Goal: Information Seeking & Learning: Learn about a topic

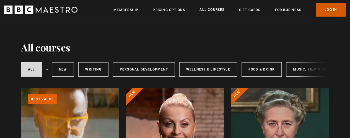
click at [326, 7] on link "Log In" at bounding box center [331, 10] width 30 height 14
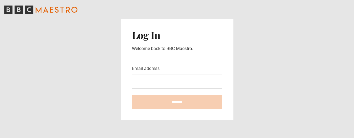
type input "**********"
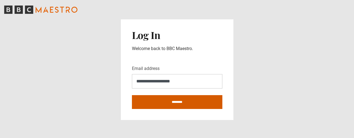
click at [199, 102] on input "********" at bounding box center [177, 102] width 90 height 14
type input "**********"
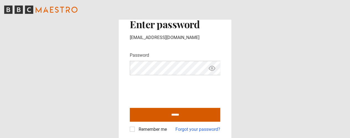
click at [159, 111] on input "******" at bounding box center [175, 115] width 90 height 14
type input "**********"
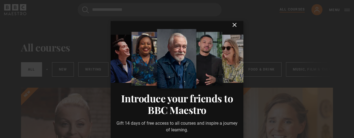
scroll to position [3, 0]
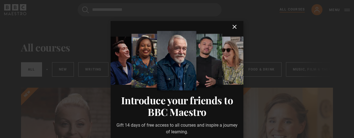
click at [231, 28] on icon "submit" at bounding box center [234, 27] width 7 height 7
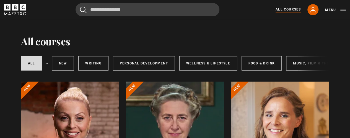
scroll to position [0, 0]
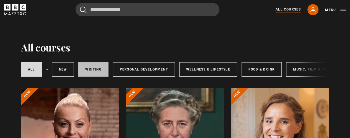
click at [93, 68] on link "Writing" at bounding box center [93, 69] width 30 height 14
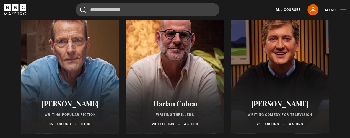
scroll to position [368, 0]
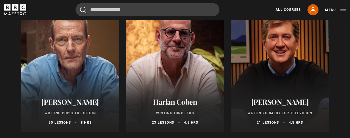
click at [184, 88] on div at bounding box center [175, 65] width 98 height 133
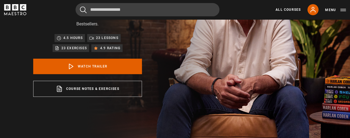
scroll to position [74, 0]
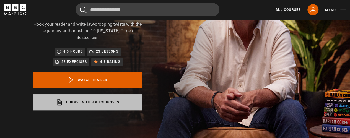
click at [100, 102] on link "Course notes & exercises opens in a new tab" at bounding box center [87, 102] width 109 height 16
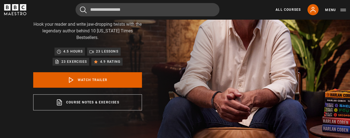
click at [73, 53] on p "4.5 hours" at bounding box center [72, 52] width 19 height 6
click at [103, 50] on p "23 lessons" at bounding box center [107, 52] width 22 height 6
click at [105, 53] on p "23 lessons" at bounding box center [107, 52] width 22 height 6
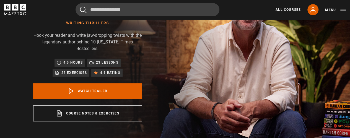
scroll to position [63, 0]
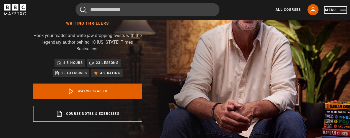
click at [332, 7] on button "Menu" at bounding box center [335, 10] width 21 height 6
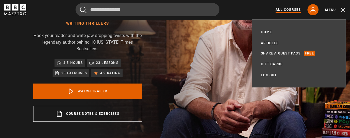
click at [294, 10] on link "All Courses" at bounding box center [288, 9] width 25 height 5
click at [310, 9] on icon at bounding box center [313, 9] width 7 height 7
click at [314, 9] on icon at bounding box center [313, 9] width 7 height 7
click at [310, 10] on icon at bounding box center [313, 9] width 7 height 7
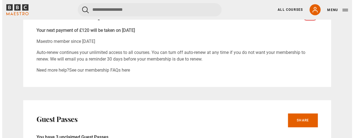
scroll to position [207, 0]
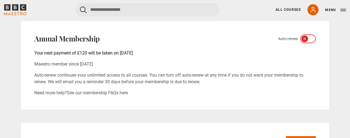
drag, startPoint x: 352, startPoint y: 18, endPoint x: 350, endPoint y: 44, distance: 25.8
click at [305, 39] on icon at bounding box center [304, 39] width 4 height 4
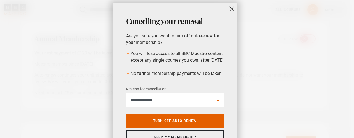
scroll to position [11, 0]
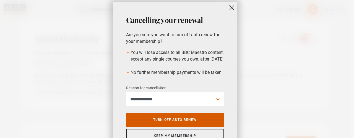
click at [192, 123] on link "Turn off auto-renew" at bounding box center [175, 120] width 98 height 14
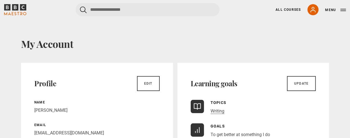
scroll to position [0, 0]
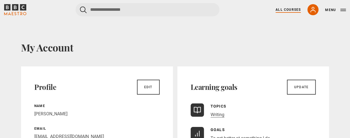
click at [282, 11] on link "All Courses" at bounding box center [288, 9] width 25 height 5
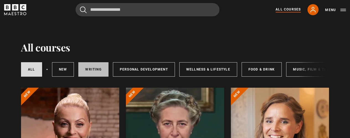
click at [91, 71] on link "Writing" at bounding box center [93, 69] width 30 height 14
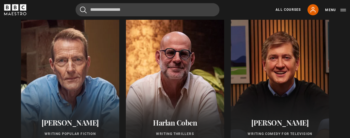
scroll to position [366, 0]
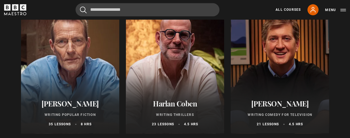
click at [174, 81] on div at bounding box center [175, 67] width 98 height 133
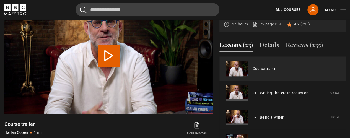
scroll to position [237, 0]
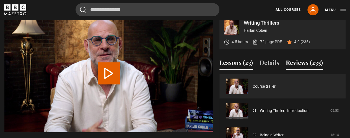
click at [299, 61] on button "Reviews (235)" at bounding box center [304, 64] width 37 height 12
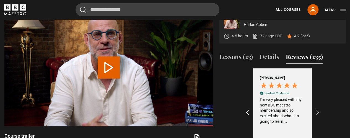
scroll to position [243, 0]
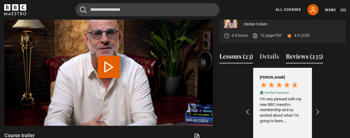
click at [241, 56] on button "Lessons (23)" at bounding box center [235, 58] width 33 height 12
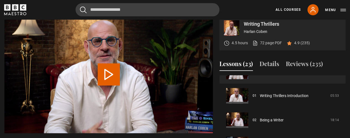
scroll to position [0, 0]
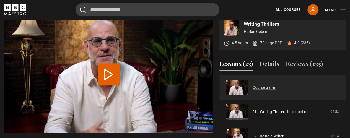
click at [271, 88] on link "Course trailer" at bounding box center [264, 88] width 23 height 6
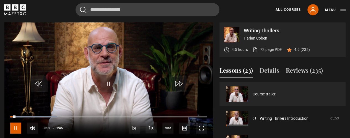
click at [16, 129] on span "Video Player" at bounding box center [15, 128] width 11 height 11
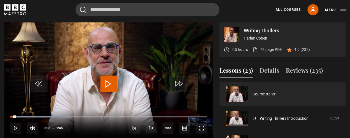
scroll to position [230, 0]
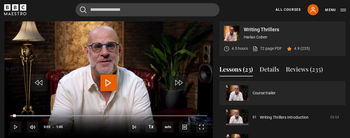
click at [103, 82] on span "Video Player" at bounding box center [108, 82] width 17 height 17
click at [107, 82] on span "Video Player" at bounding box center [108, 82] width 17 height 17
click at [109, 82] on span "Video Player" at bounding box center [108, 82] width 17 height 17
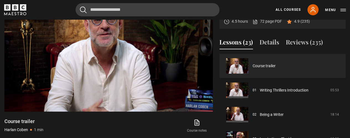
scroll to position [257, 0]
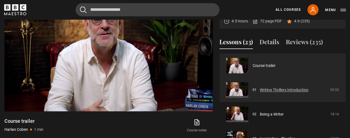
click at [271, 90] on link "Writing Thrillers Introduction" at bounding box center [284, 90] width 49 height 6
click at [260, 87] on link "Writing Thrillers Introduction" at bounding box center [284, 90] width 49 height 6
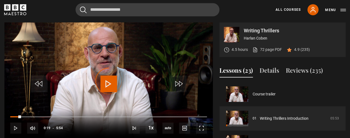
drag, startPoint x: 21, startPoint y: 116, endPoint x: 11, endPoint y: 117, distance: 10.5
click at [11, 117] on div "10s Skip Back 10 seconds Play 10s Skip Forward 10 seconds Loaded : 0.00% 0:14 0…" at bounding box center [108, 124] width 208 height 31
drag, startPoint x: 18, startPoint y: 117, endPoint x: 7, endPoint y: 116, distance: 11.3
click at [7, 116] on div "10s Skip Back 10 seconds Play 10s Skip Forward 10 seconds Loaded : 1.41% 0:11 0…" at bounding box center [108, 124] width 208 height 31
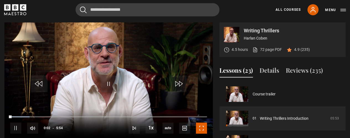
click at [199, 127] on span "Video Player" at bounding box center [201, 128] width 11 height 11
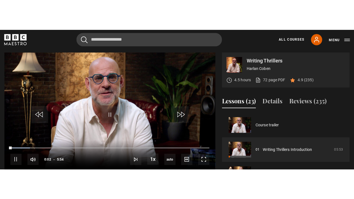
scroll to position [230, 0]
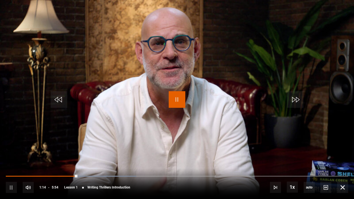
click at [176, 102] on span "Video Player" at bounding box center [177, 99] width 17 height 17
click at [28, 138] on span "Video Player" at bounding box center [28, 187] width 11 height 11
click at [56, 138] on div "86%" at bounding box center [47, 188] width 17 height 4
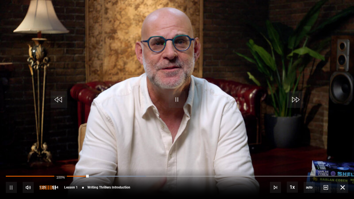
click at [61, 138] on div "100%" at bounding box center [61, 188] width 0 height 4
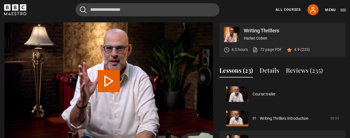
scroll to position [24, 0]
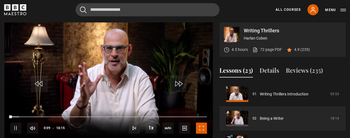
click at [199, 130] on span "Video Player" at bounding box center [201, 128] width 11 height 11
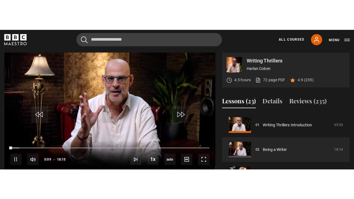
scroll to position [230, 0]
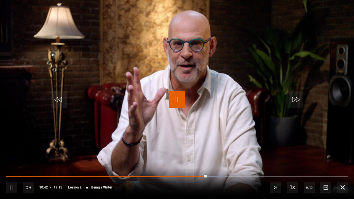
click at [180, 95] on span "Video Player" at bounding box center [177, 99] width 17 height 17
click at [177, 96] on span "Video Player" at bounding box center [177, 99] width 17 height 17
click at [178, 101] on span "Video Player" at bounding box center [177, 99] width 17 height 17
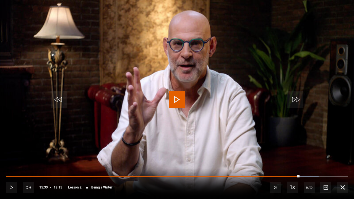
click at [178, 101] on span "Video Player" at bounding box center [177, 99] width 17 height 17
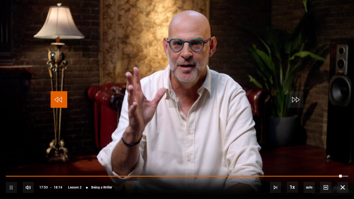
click at [60, 99] on span "Video Player" at bounding box center [59, 99] width 17 height 17
click at [57, 97] on span "Video Player" at bounding box center [59, 99] width 17 height 17
click at [60, 100] on span "Video Player" at bounding box center [59, 99] width 17 height 17
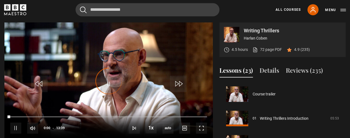
scroll to position [49, 0]
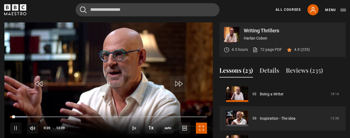
drag, startPoint x: 201, startPoint y: 129, endPoint x: 201, endPoint y: 177, distance: 47.9
click at [201, 129] on span "Video Player" at bounding box center [201, 128] width 11 height 11
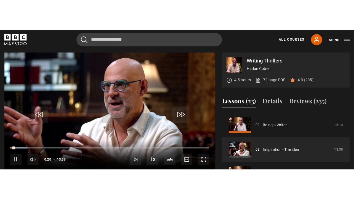
scroll to position [230, 0]
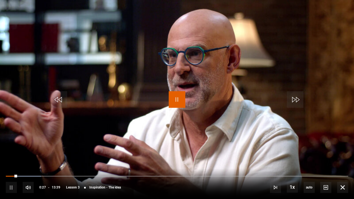
click at [178, 101] on span "Video Player" at bounding box center [177, 99] width 17 height 17
click at [183, 99] on span "Video Player" at bounding box center [177, 99] width 17 height 17
click at [178, 101] on span "Video Player" at bounding box center [177, 99] width 17 height 17
click at [179, 98] on span "Video Player" at bounding box center [177, 99] width 17 height 17
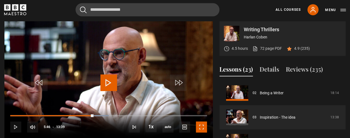
click at [205, 128] on span "Video Player" at bounding box center [201, 126] width 11 height 11
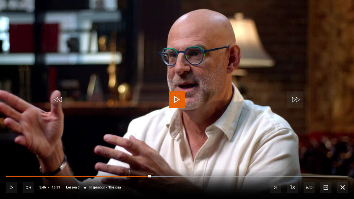
click at [182, 102] on span "Video Player" at bounding box center [177, 99] width 17 height 17
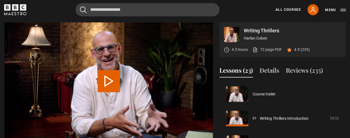
scroll to position [73, 0]
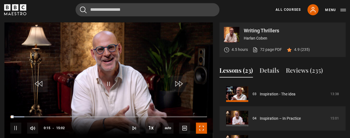
drag, startPoint x: 200, startPoint y: 130, endPoint x: 200, endPoint y: 178, distance: 47.9
click at [200, 130] on span "Video Player" at bounding box center [201, 128] width 11 height 11
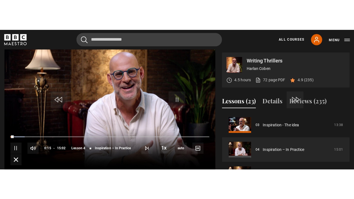
scroll to position [230, 0]
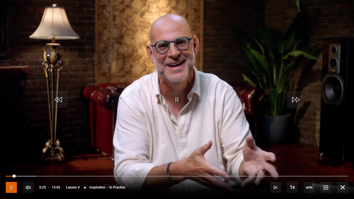
click at [12, 138] on span "Video Player" at bounding box center [11, 187] width 11 height 11
